Goal: Task Accomplishment & Management: Manage account settings

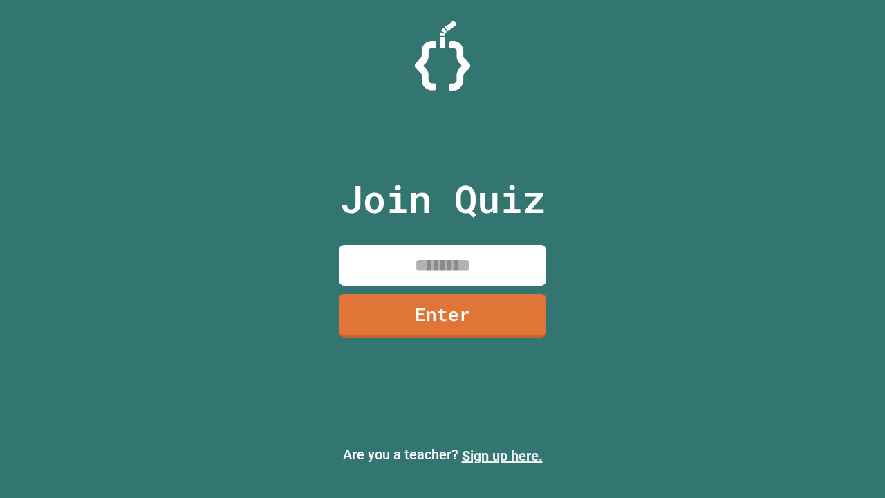
click at [502, 456] on link "Sign up here." at bounding box center [502, 455] width 81 height 17
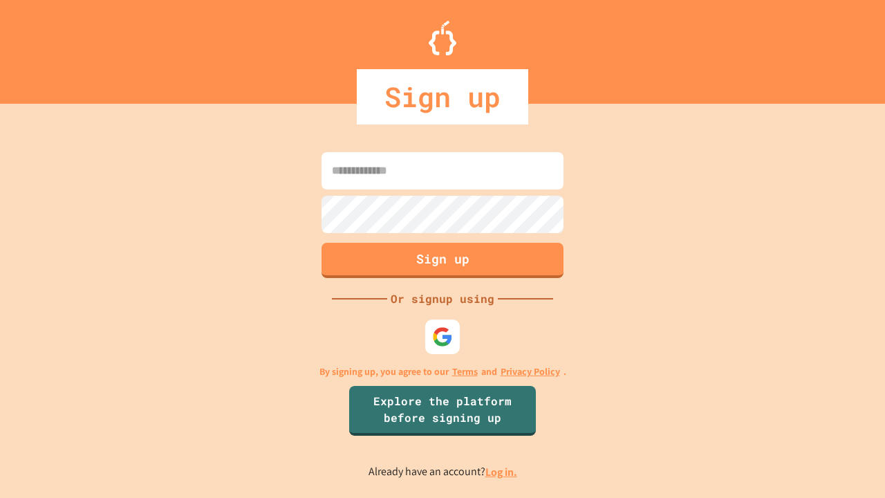
click at [502, 472] on link "Log in." at bounding box center [502, 472] width 32 height 15
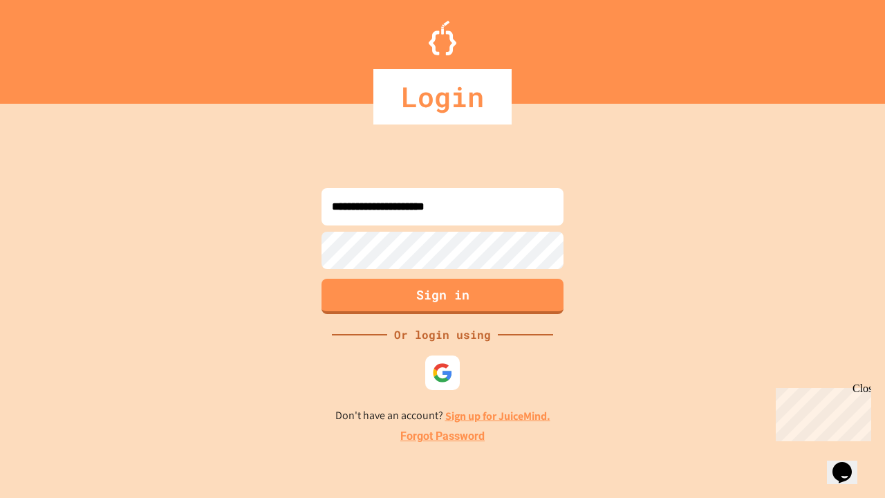
type input "**********"
